Goal: Check status: Check status

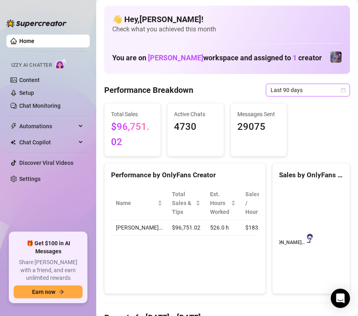
click at [302, 96] on span "Last 90 days" at bounding box center [308, 90] width 75 height 12
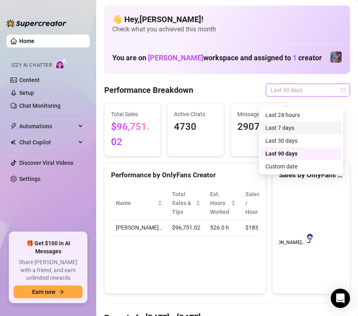
click at [298, 130] on div "Last 7 days" at bounding box center [301, 127] width 71 height 9
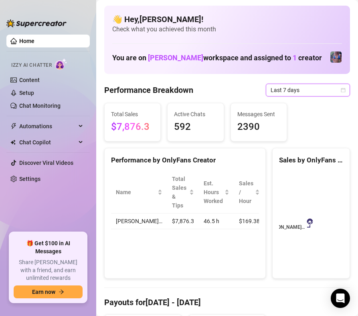
click at [299, 96] on span "Last 7 days" at bounding box center [308, 90] width 75 height 12
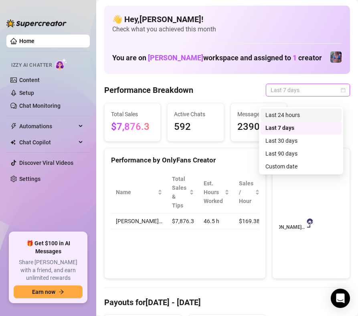
click at [293, 113] on div "Last 24 hours" at bounding box center [301, 114] width 71 height 9
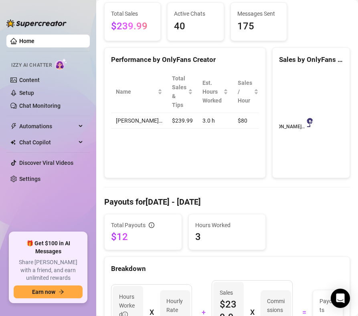
scroll to position [5, 0]
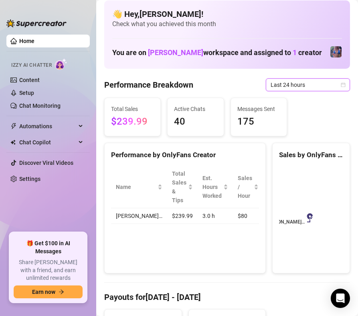
click at [300, 91] on span "Last 24 hours" at bounding box center [308, 85] width 75 height 12
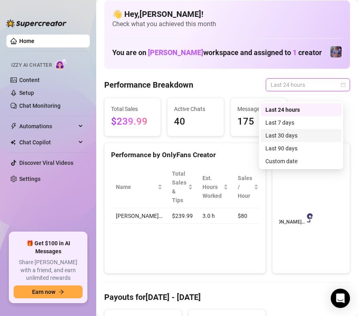
click at [292, 132] on div "Last 30 days" at bounding box center [301, 135] width 71 height 9
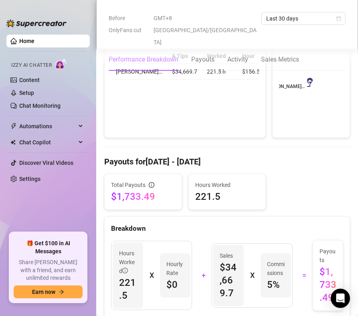
scroll to position [80, 0]
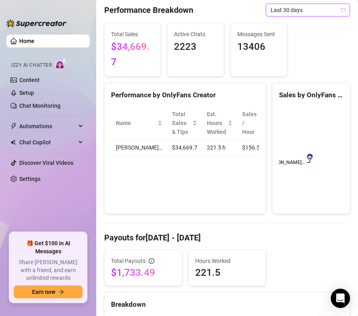
click at [312, 16] on span "Last 30 days" at bounding box center [308, 10] width 75 height 12
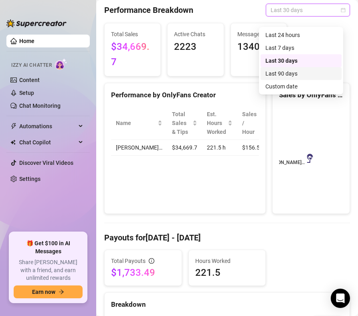
click at [298, 73] on div "Last 90 days" at bounding box center [301, 73] width 71 height 9
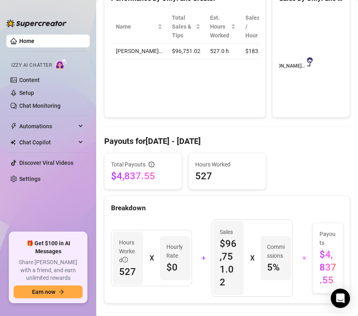
scroll to position [40, 0]
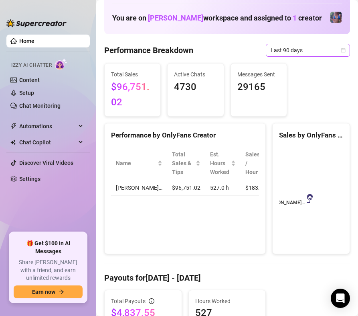
click at [285, 53] on span "Last 90 days" at bounding box center [308, 50] width 75 height 12
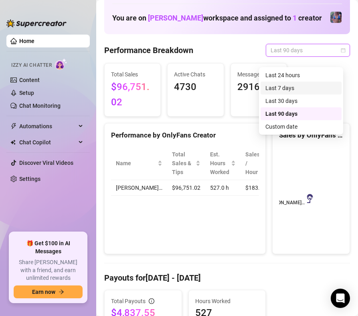
click at [286, 86] on div "Last 7 days" at bounding box center [301, 87] width 71 height 9
